Goal: Task Accomplishment & Management: Manage account settings

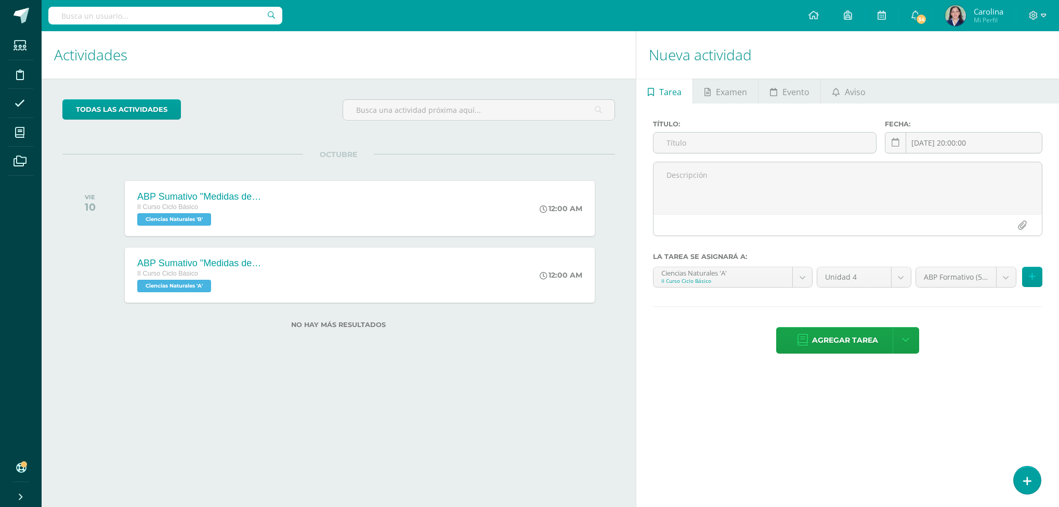
click at [783, 434] on div "Nueva actividad Tarea Examen Evento Aviso Título: Fecha: 2025-10-10 20:00:00 Oc…" at bounding box center [849, 269] width 427 height 476
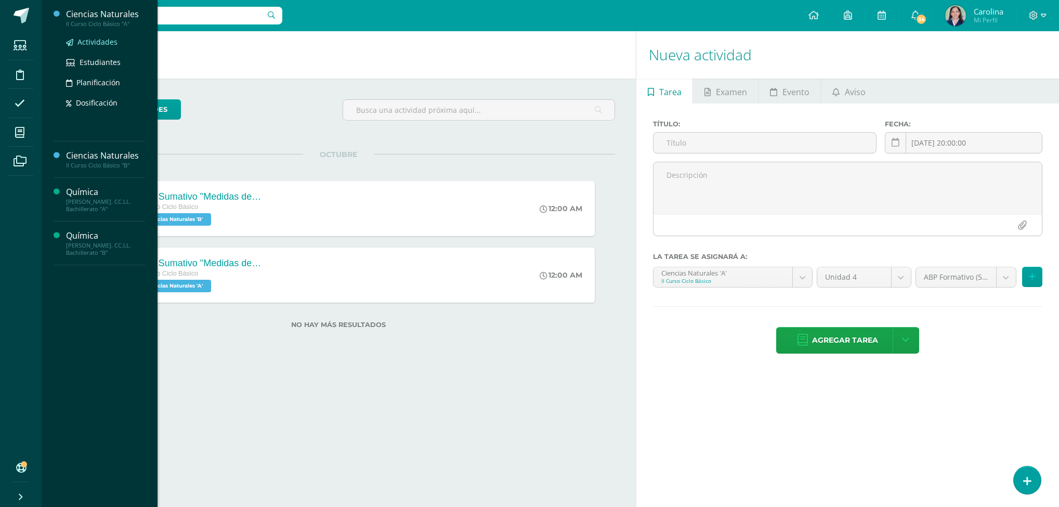
click at [108, 41] on span "Actividades" at bounding box center [97, 42] width 40 height 10
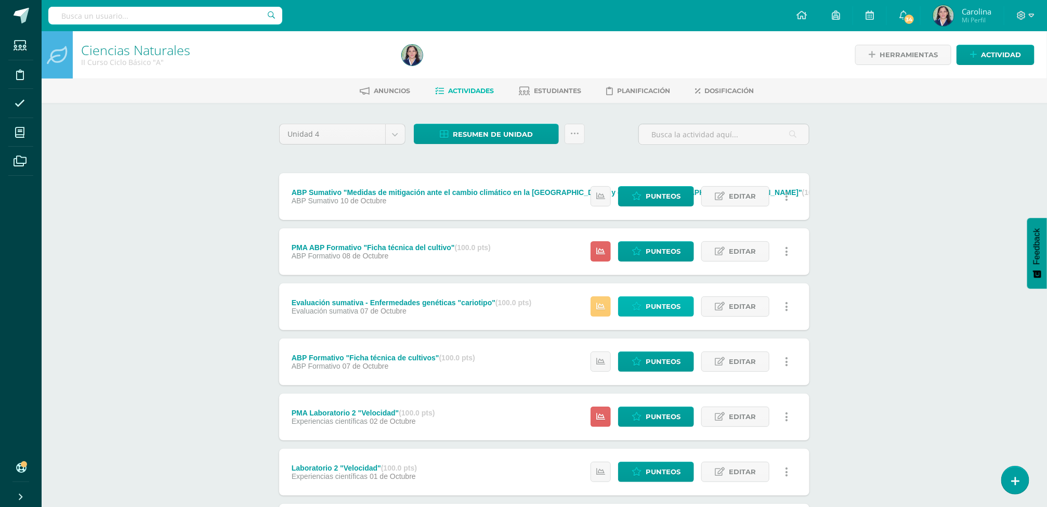
click at [682, 303] on link "Punteos" at bounding box center [656, 306] width 76 height 20
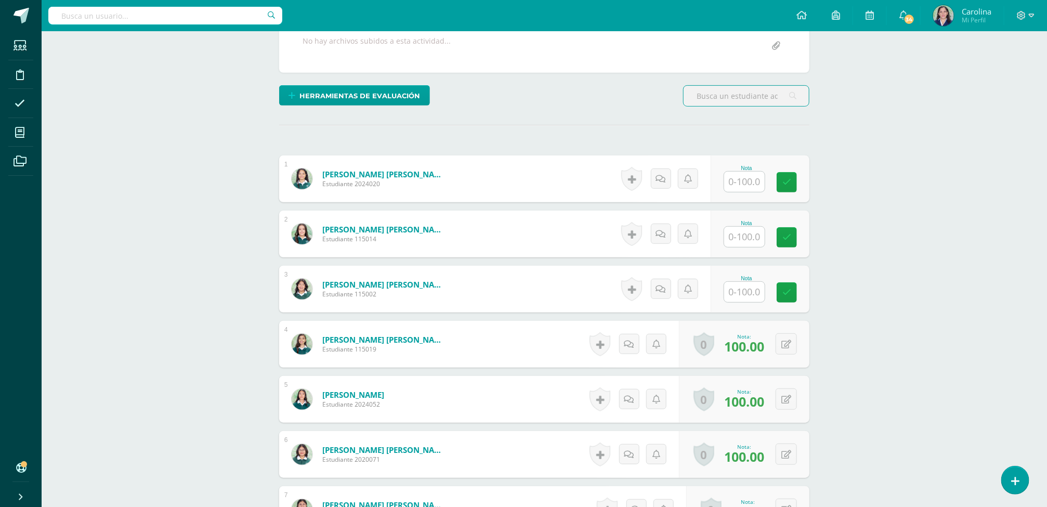
scroll to position [206, 0]
click at [738, 188] on input "text" at bounding box center [744, 181] width 41 height 20
type input "100"
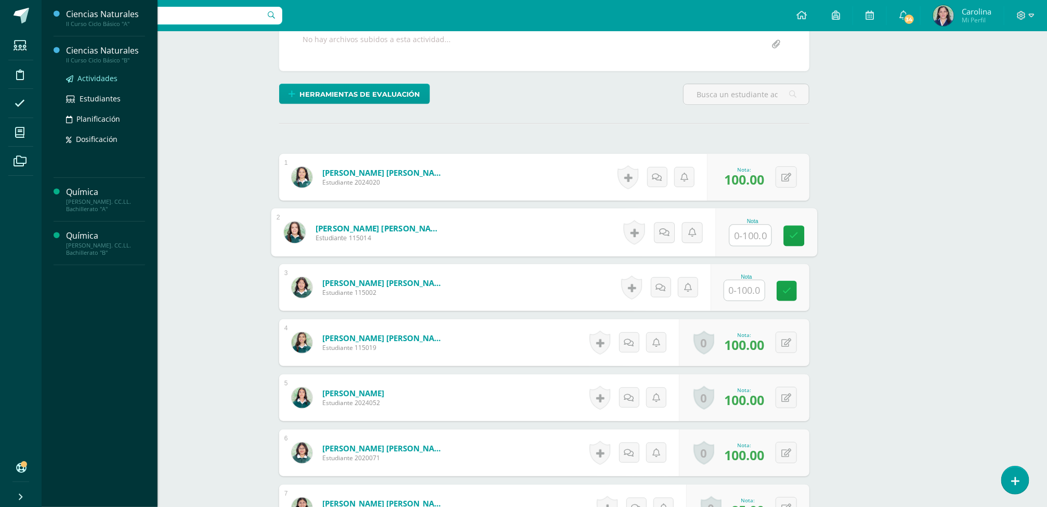
click at [100, 76] on span "Actividades" at bounding box center [97, 78] width 40 height 10
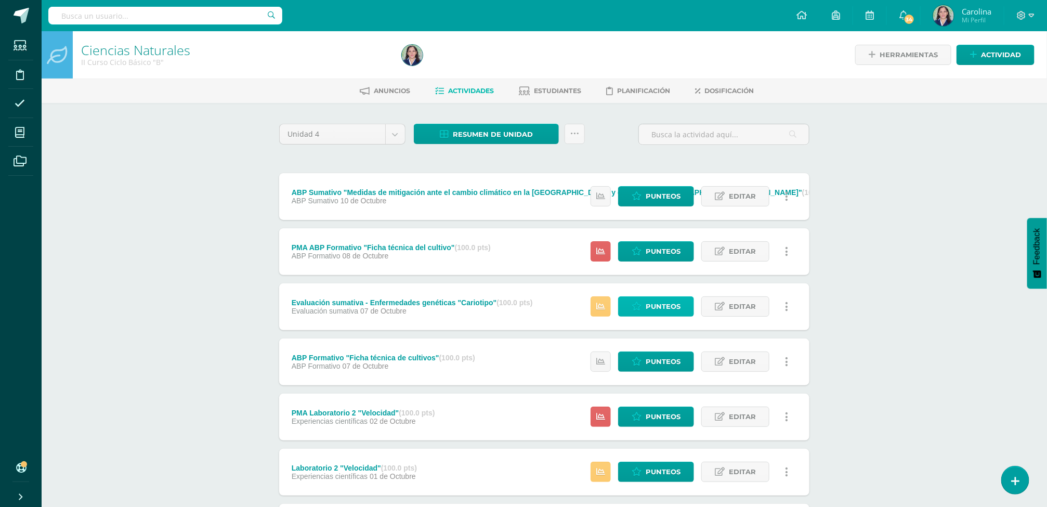
click at [643, 303] on link "Punteos" at bounding box center [656, 306] width 76 height 20
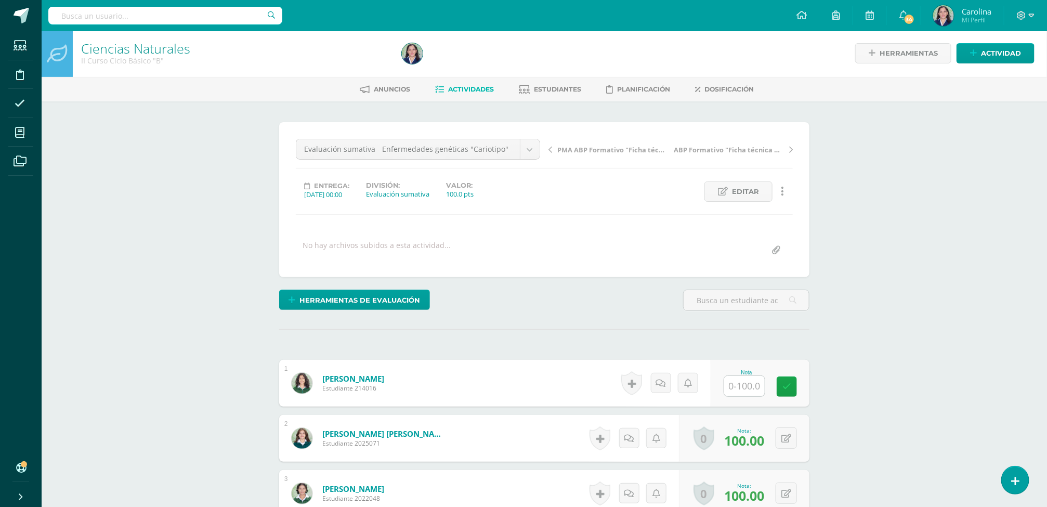
scroll to position [2, 0]
click at [734, 387] on input "text" at bounding box center [751, 385] width 42 height 21
type input "75"
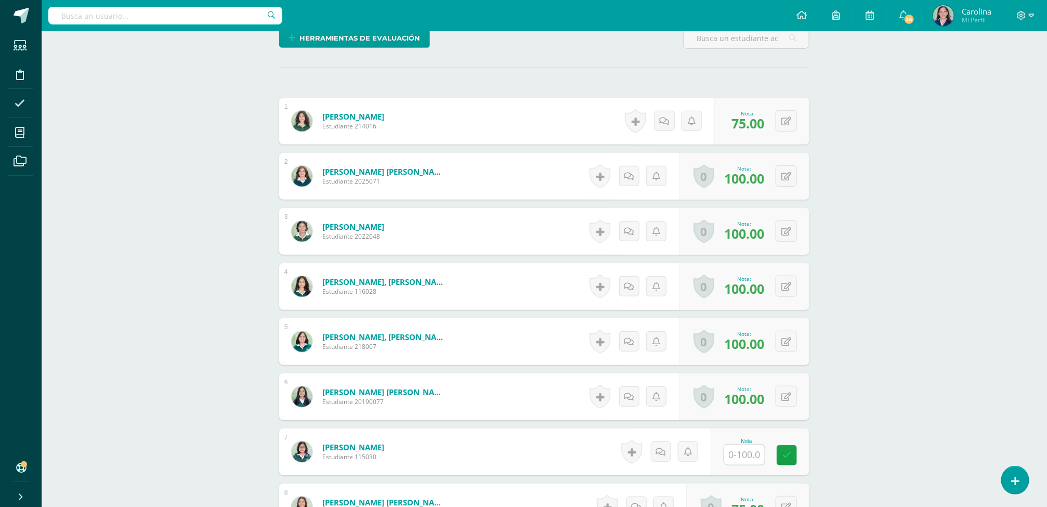
scroll to position [465, 0]
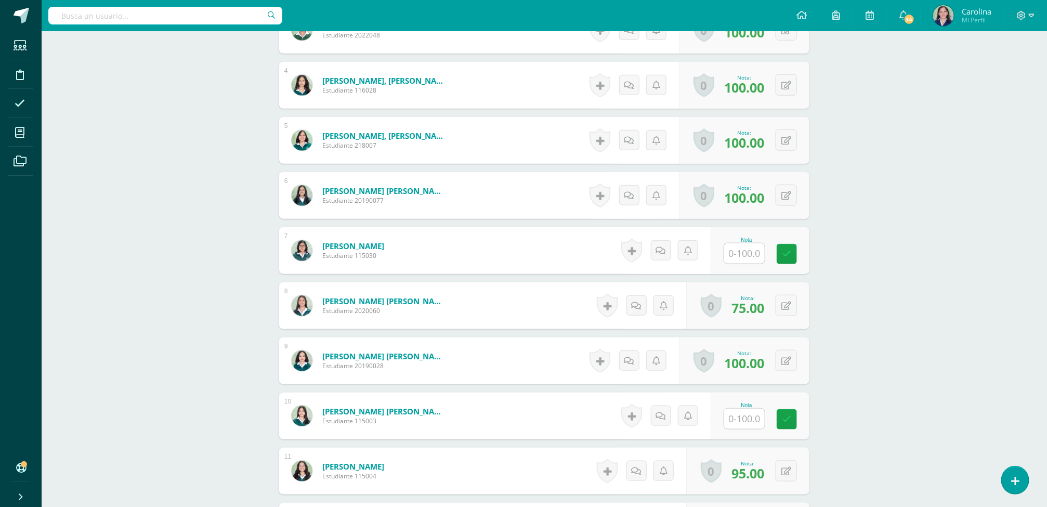
click at [741, 257] on input "text" at bounding box center [744, 253] width 41 height 20
type input "60"
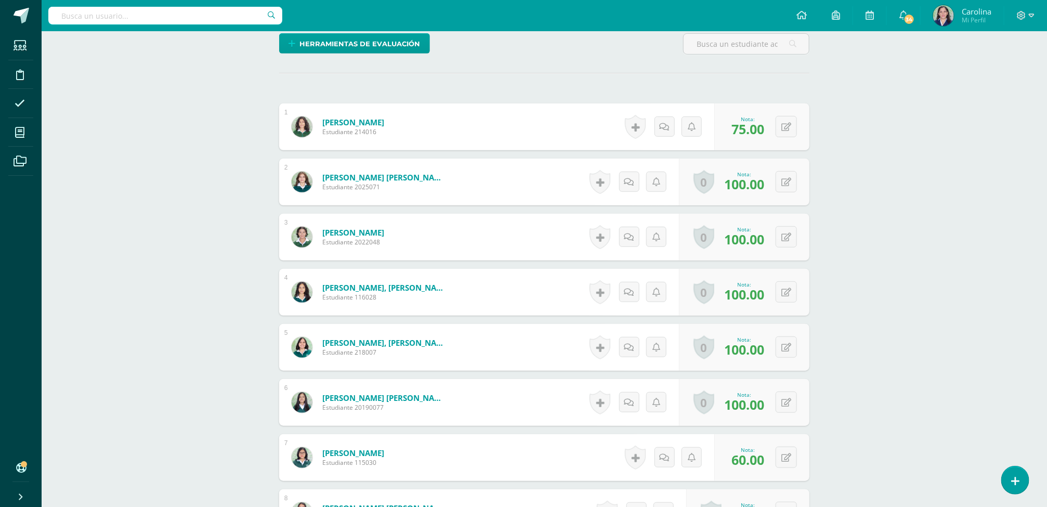
scroll to position [0, 0]
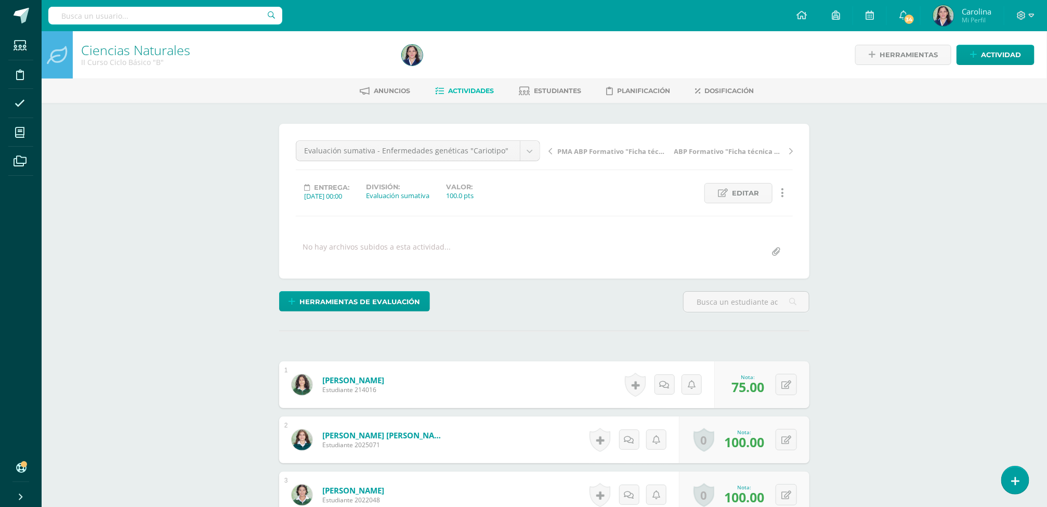
click at [479, 83] on link "Actividades" at bounding box center [464, 91] width 59 height 17
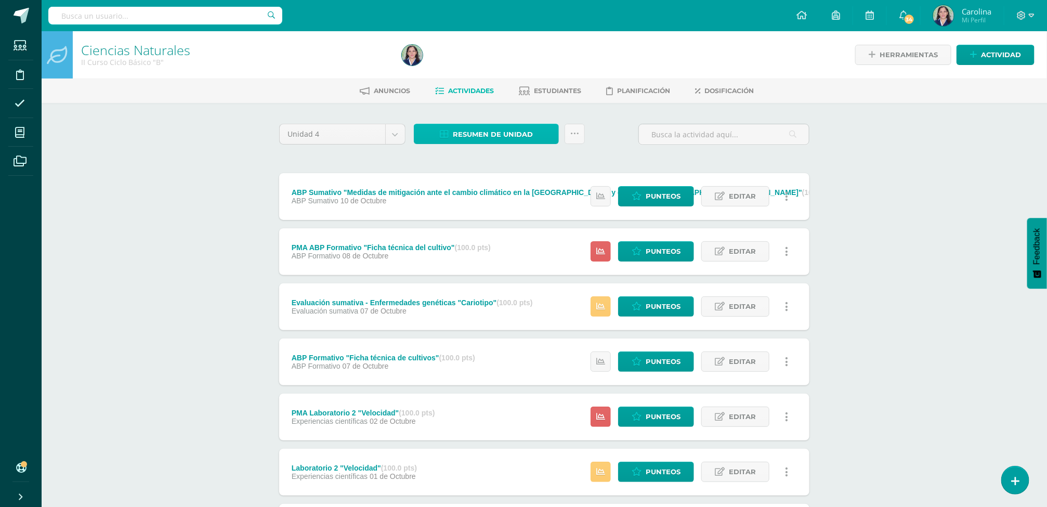
click at [508, 129] on span "Resumen de unidad" at bounding box center [493, 134] width 80 height 19
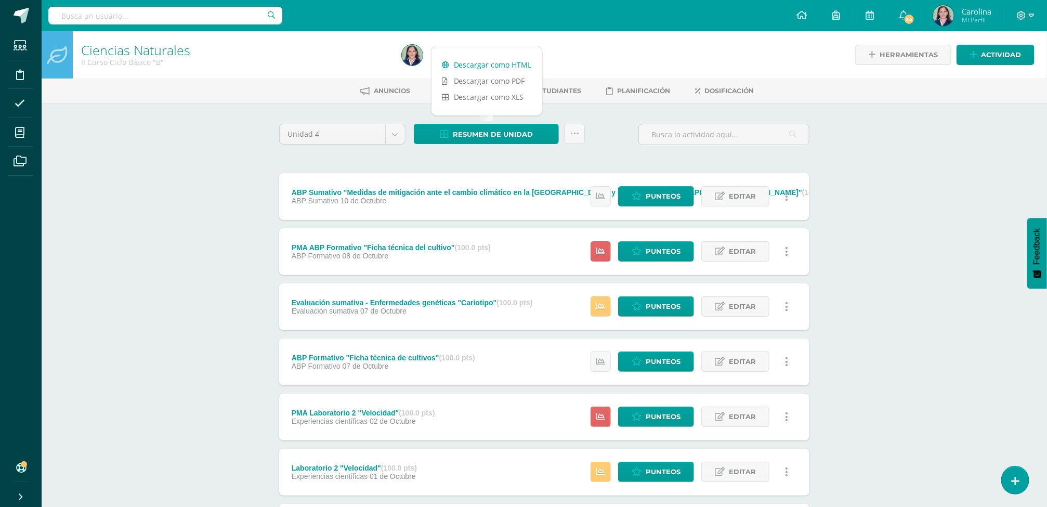
click at [501, 66] on link "Descargar como HTML" at bounding box center [486, 65] width 111 height 16
click at [875, 111] on div "Ciencias Naturales II Curso Ciclo Básico "B" Herramientas Detalle de asistencia…" at bounding box center [544, 406] width 1005 height 750
click at [992, 268] on div "Ciencias Naturales II Curso Ciclo Básico "B" Herramientas Detalle de asistencia…" at bounding box center [544, 406] width 1005 height 750
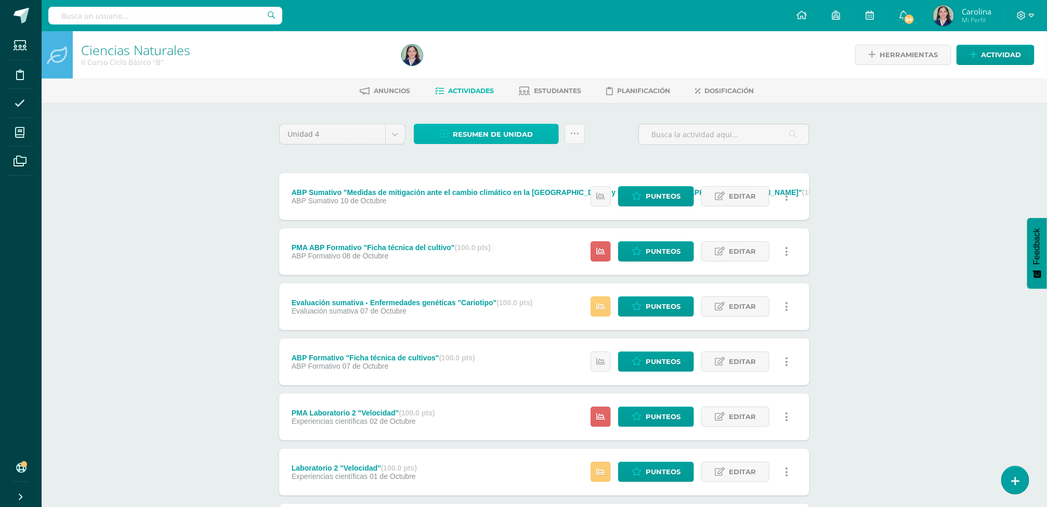
click at [468, 125] on span "Resumen de unidad" at bounding box center [493, 134] width 80 height 19
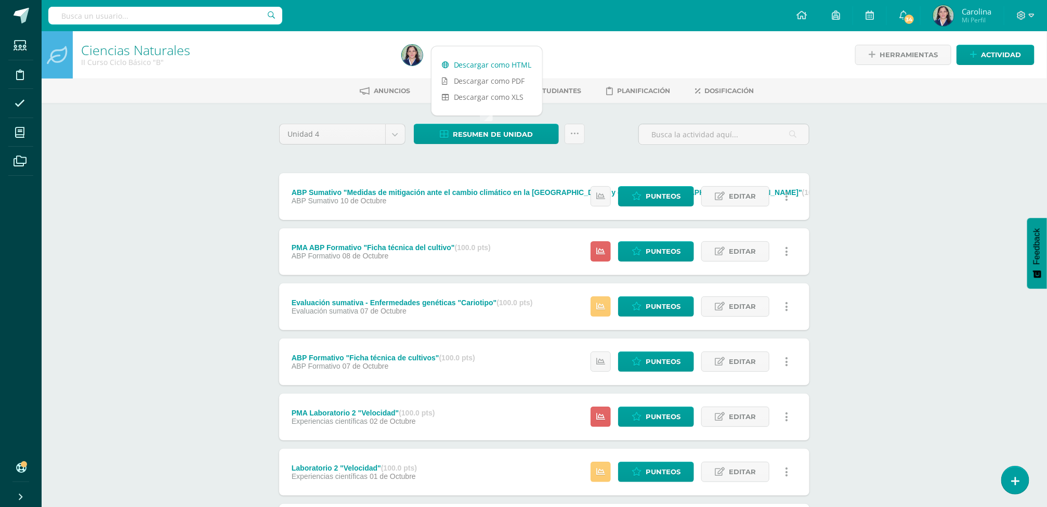
click at [496, 62] on link "Descargar como HTML" at bounding box center [486, 65] width 111 height 16
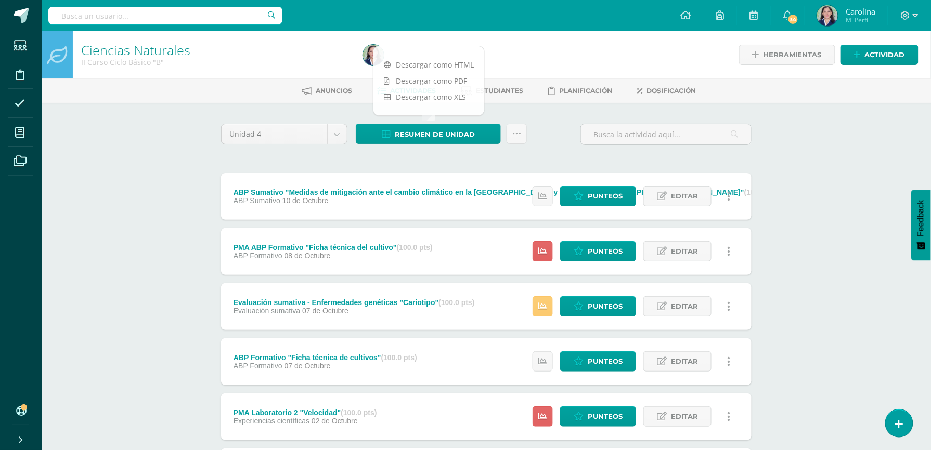
drag, startPoint x: 1110, startPoint y: 6, endPoint x: 103, endPoint y: 196, distance: 1025.2
click at [103, 196] on div "Ciencias Naturales II Curso Ciclo Básico "B" Herramientas Detalle de asistencia…" at bounding box center [486, 406] width 889 height 750
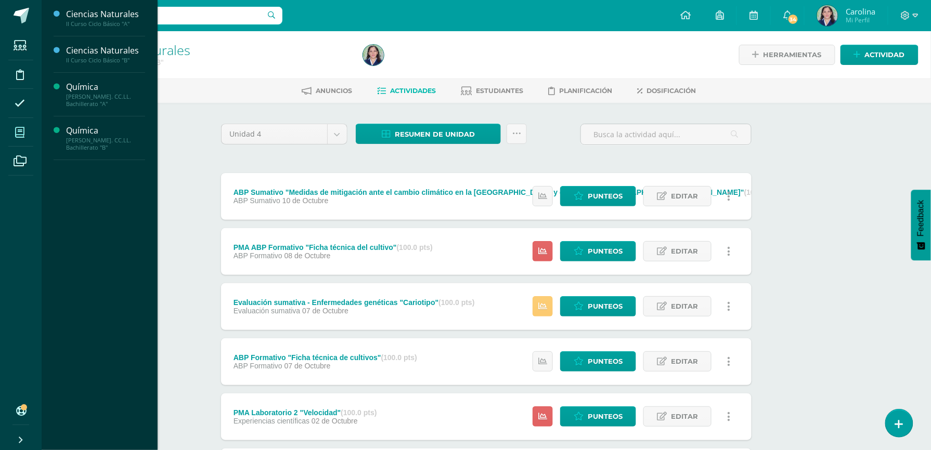
click at [15, 133] on icon at bounding box center [19, 132] width 9 height 10
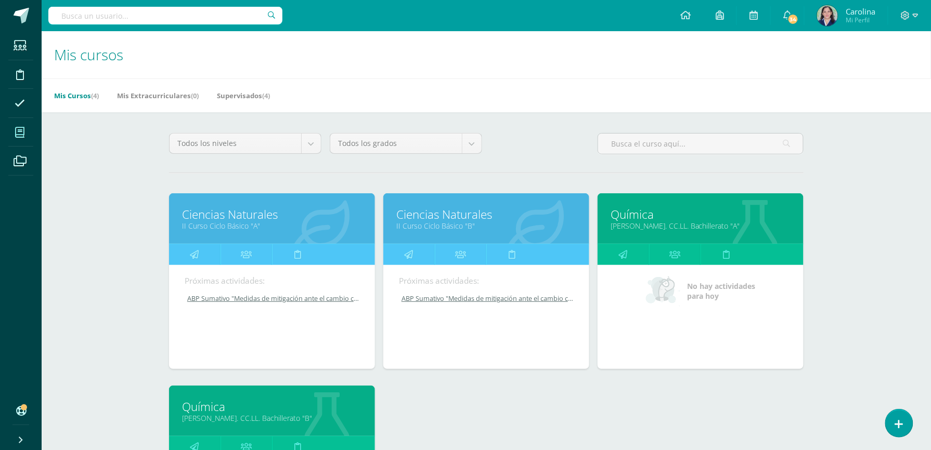
click at [481, 109] on div "Mis Cursos (4) Mis Extracurriculares (0) Supervisados (4)" at bounding box center [499, 95] width 914 height 34
click at [903, 209] on div "Mis cursos Mis Cursos (4) Mis Extracurriculares (0) Supervisados (4) Todos los …" at bounding box center [486, 339] width 889 height 616
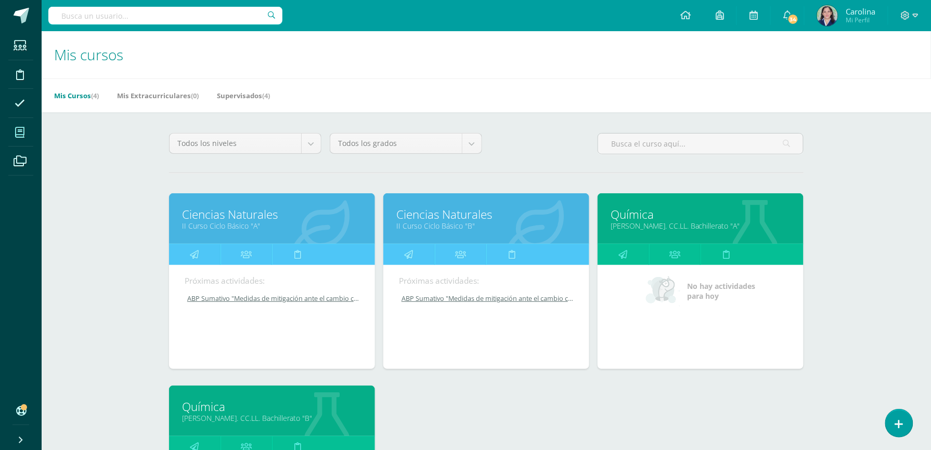
click at [542, 109] on div "Mis Cursos (4) Mis Extracurriculares (0) Supervisados (4)" at bounding box center [499, 95] width 914 height 34
